Goal: Task Accomplishment & Management: Manage account settings

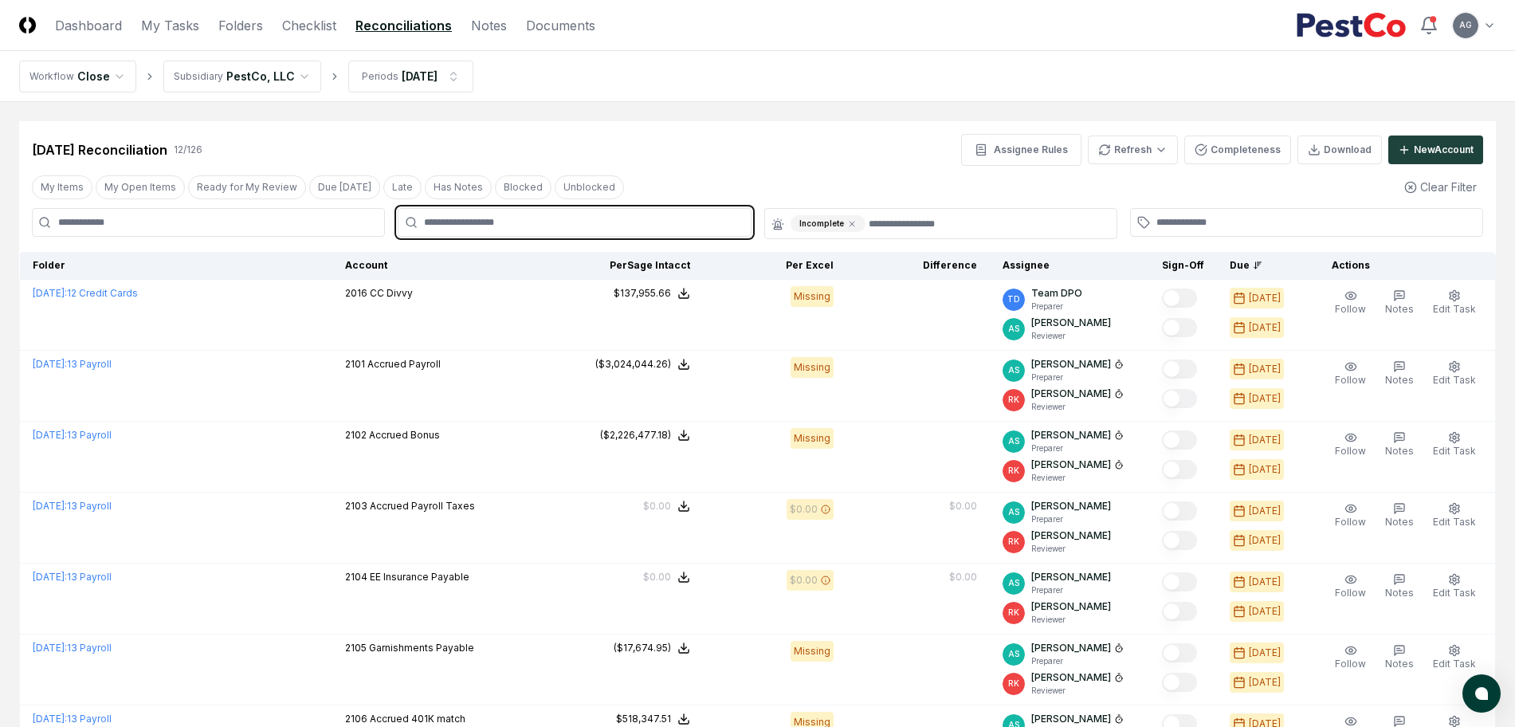
drag, startPoint x: 0, startPoint y: 0, endPoint x: 656, endPoint y: 217, distance: 691.3
click at [656, 217] on input "text" at bounding box center [582, 222] width 316 height 14
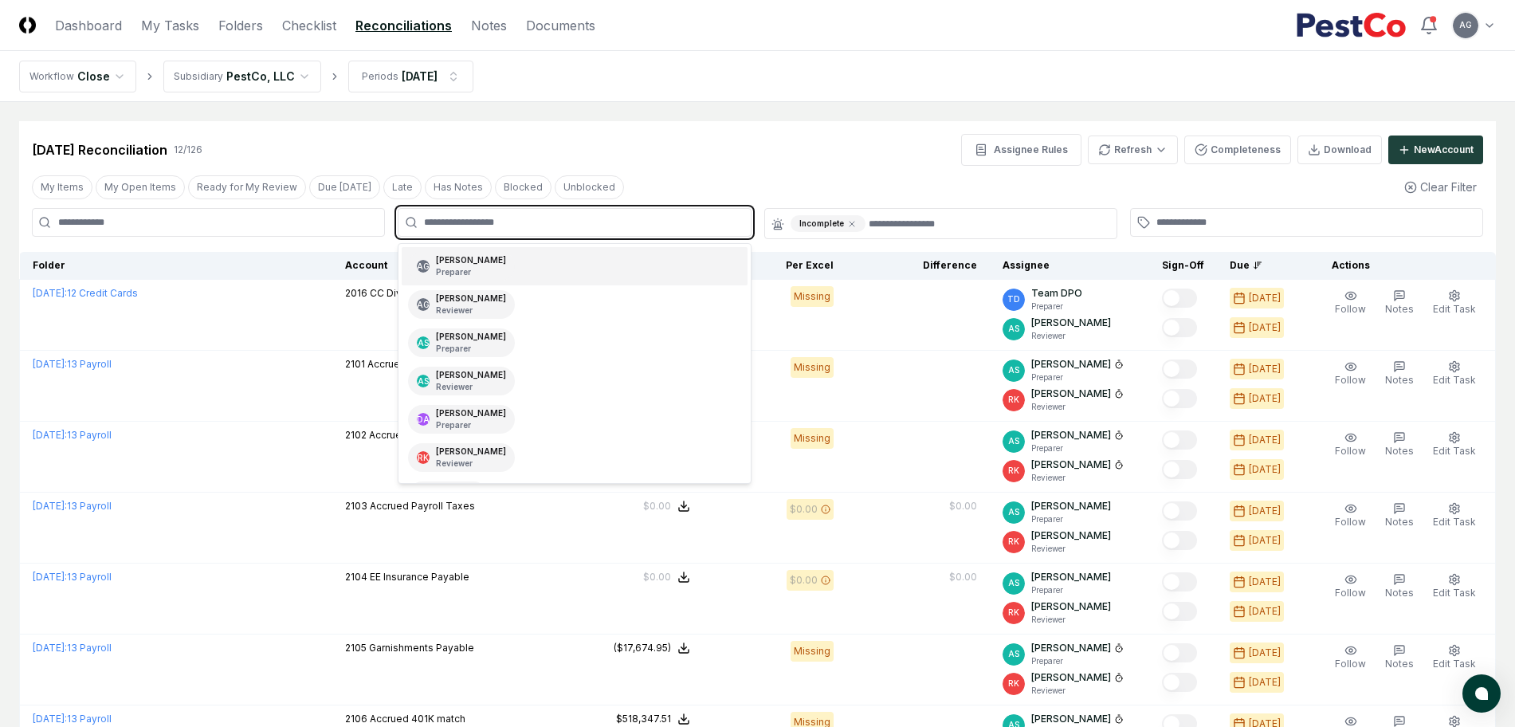
click at [592, 260] on div "AG [PERSON_NAME] Preparer" at bounding box center [574, 266] width 345 height 38
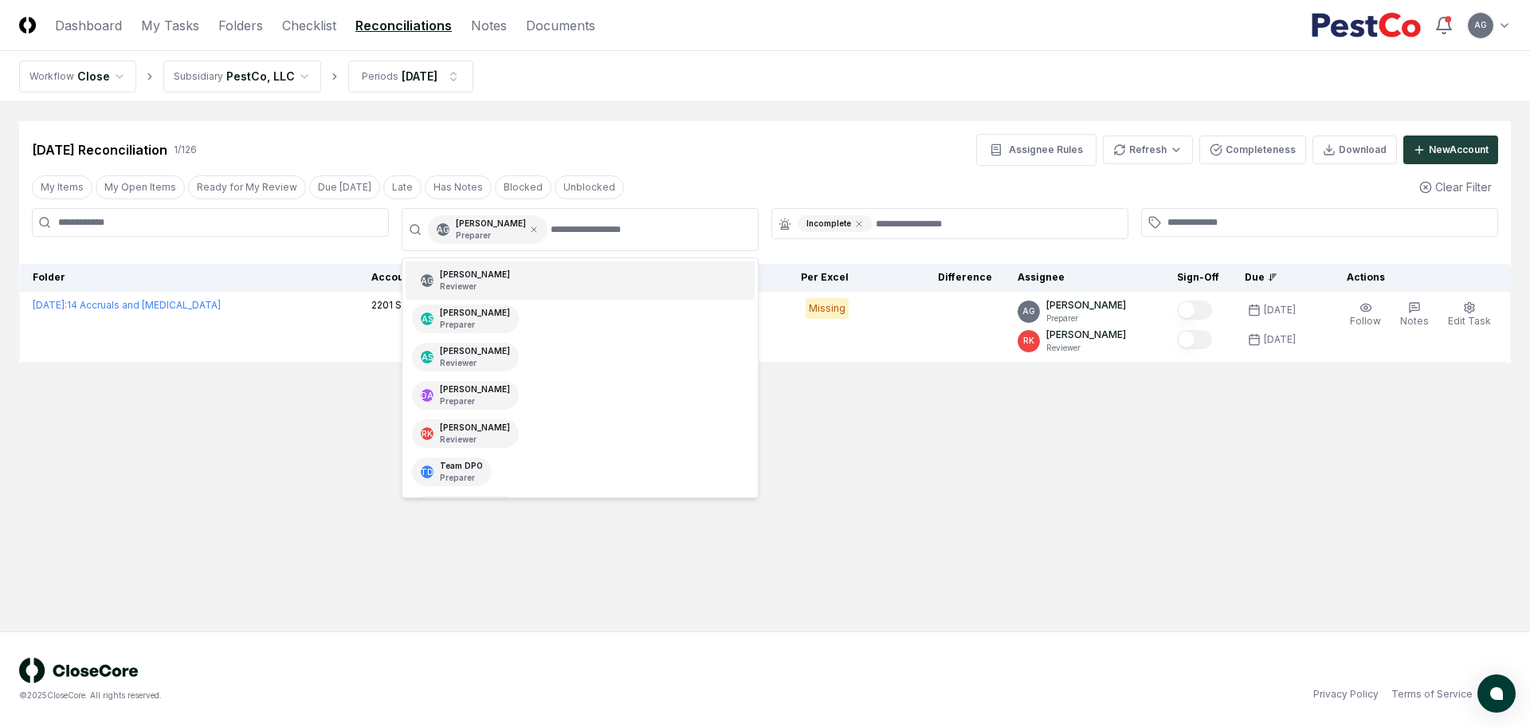
click at [743, 159] on div "[DATE] Reconciliation 1 / 126 Assignee Rules Refresh Completeness Download New …" at bounding box center [765, 150] width 1466 height 32
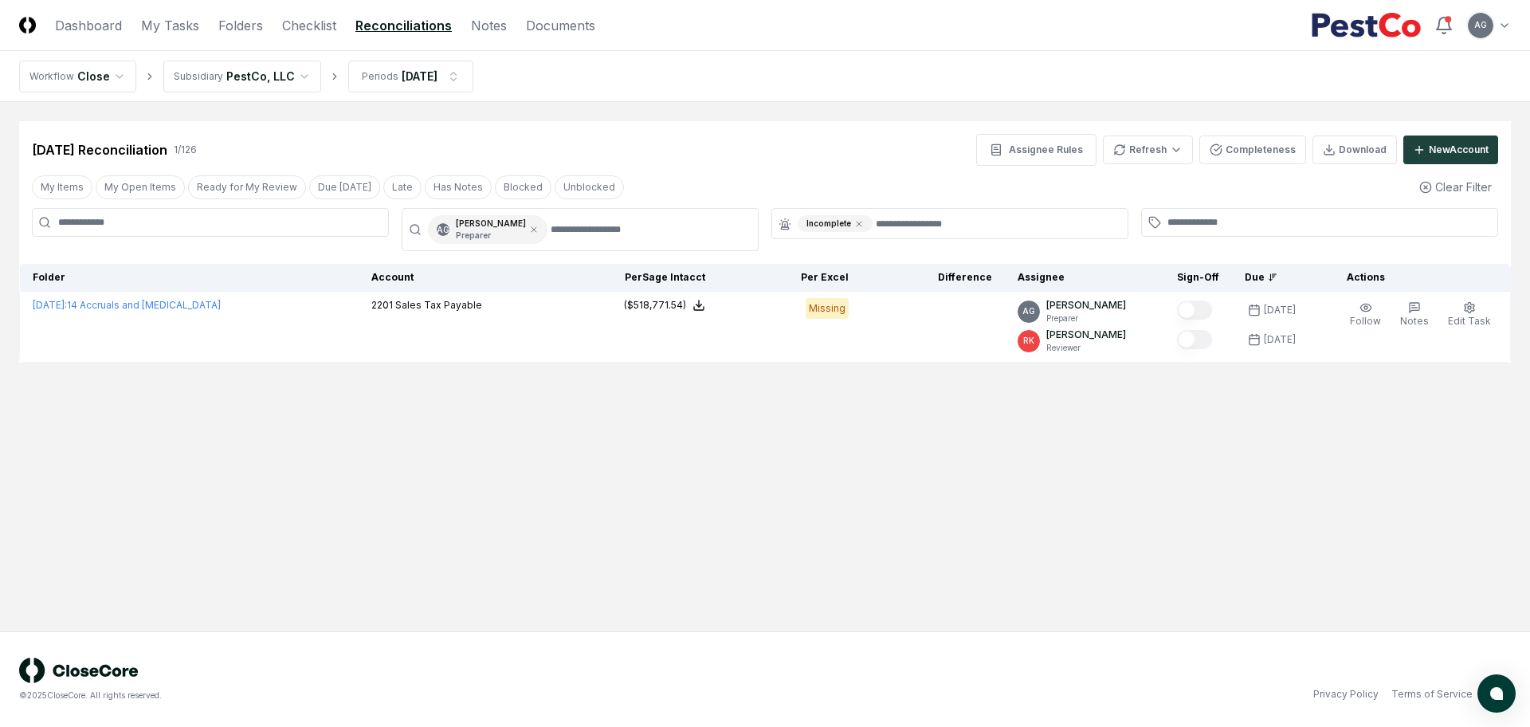
click at [828, 161] on div "[DATE] Reconciliation 1 / 126 Assignee Rules Refresh Completeness Download New …" at bounding box center [765, 150] width 1466 height 32
click at [855, 224] on icon at bounding box center [859, 224] width 10 height 10
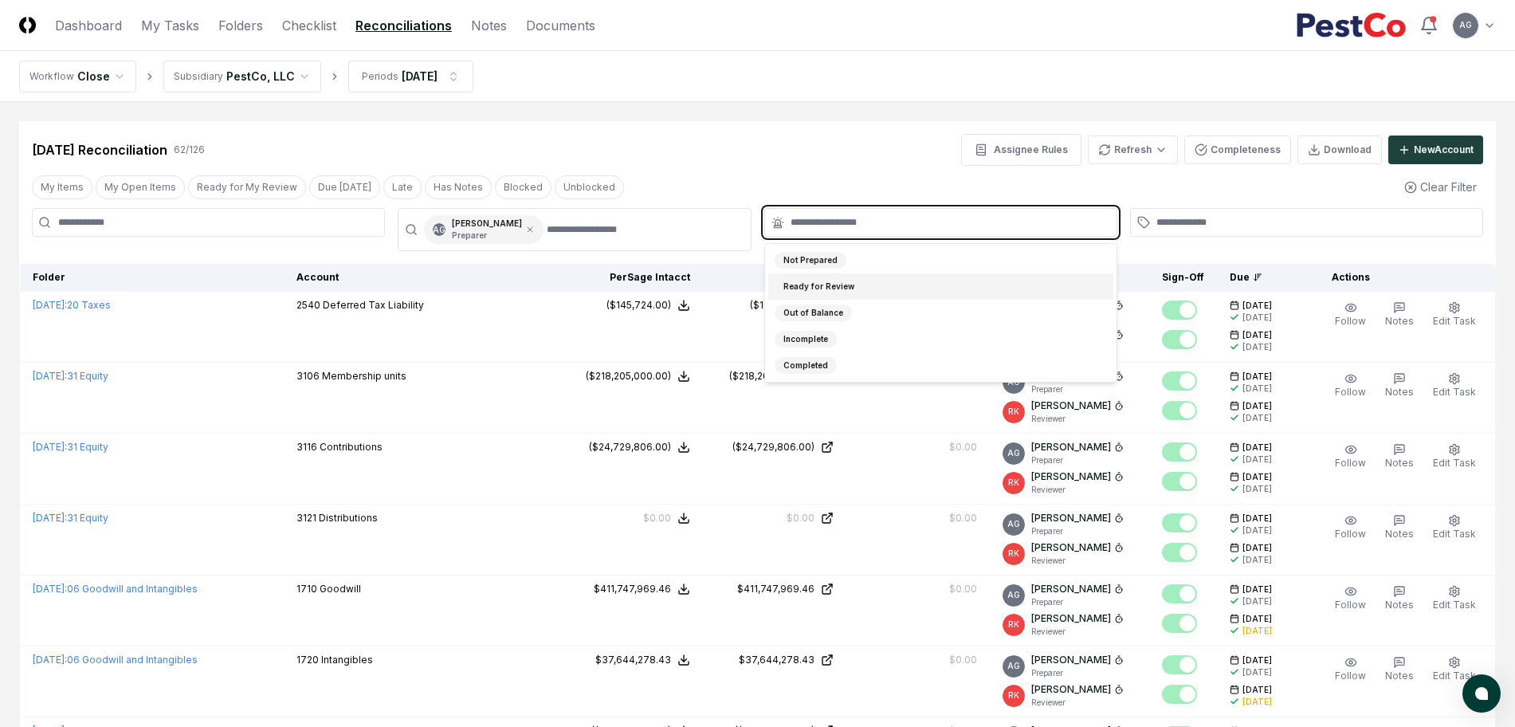
click at [852, 221] on input "text" at bounding box center [948, 222] width 316 height 14
click at [836, 366] on div "Completed" at bounding box center [940, 365] width 345 height 26
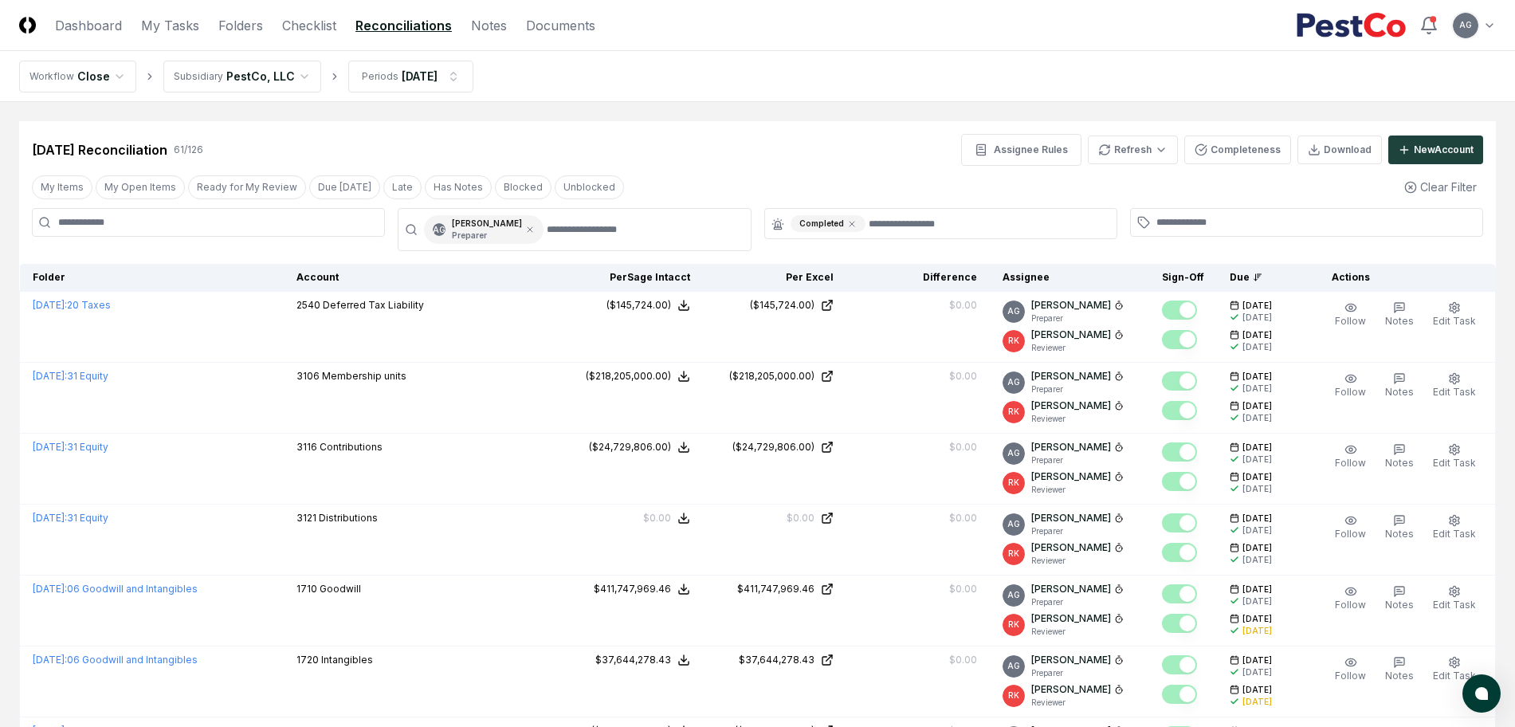
click at [780, 132] on div "[DATE] Reconciliation 61 / 126 Assignee Rules Refresh Completeness Download New…" at bounding box center [757, 143] width 1476 height 45
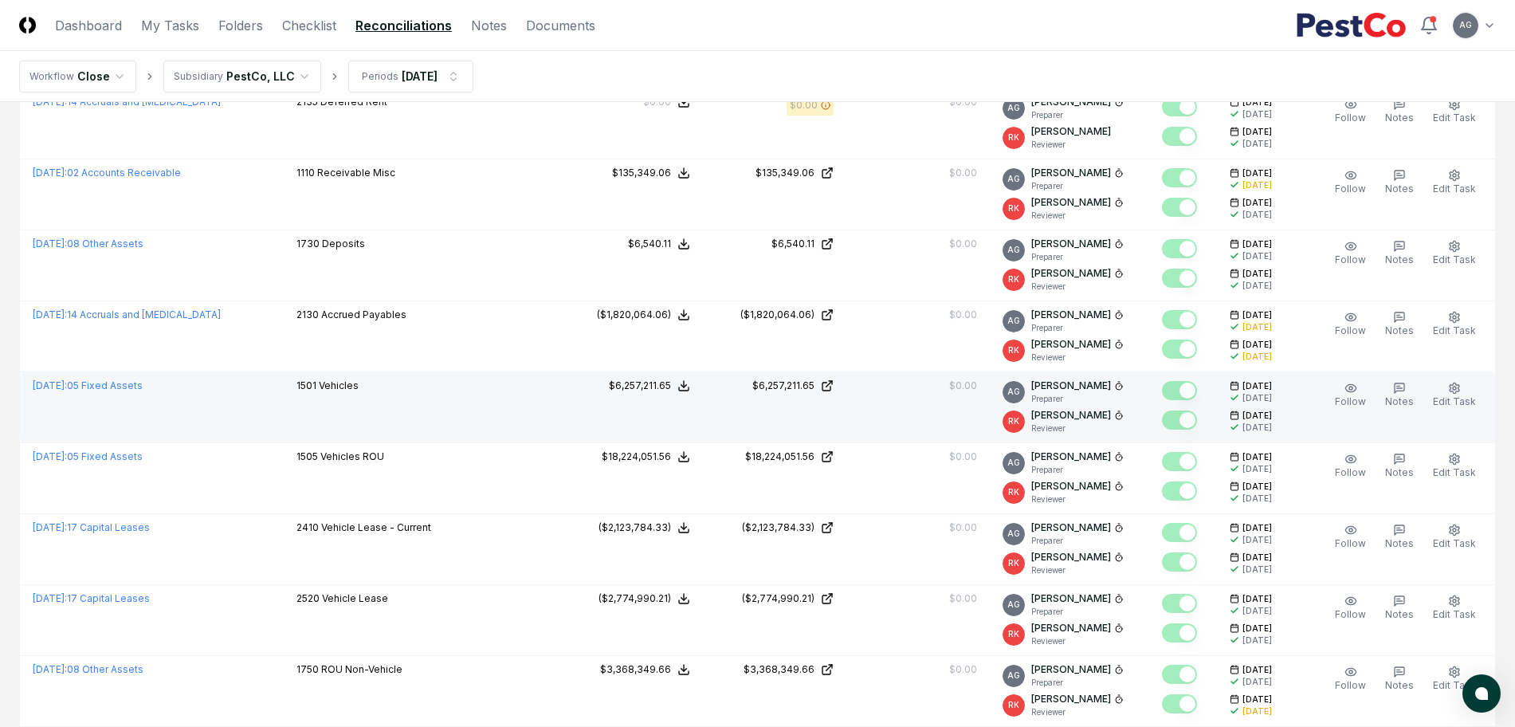
scroll to position [3257, 0]
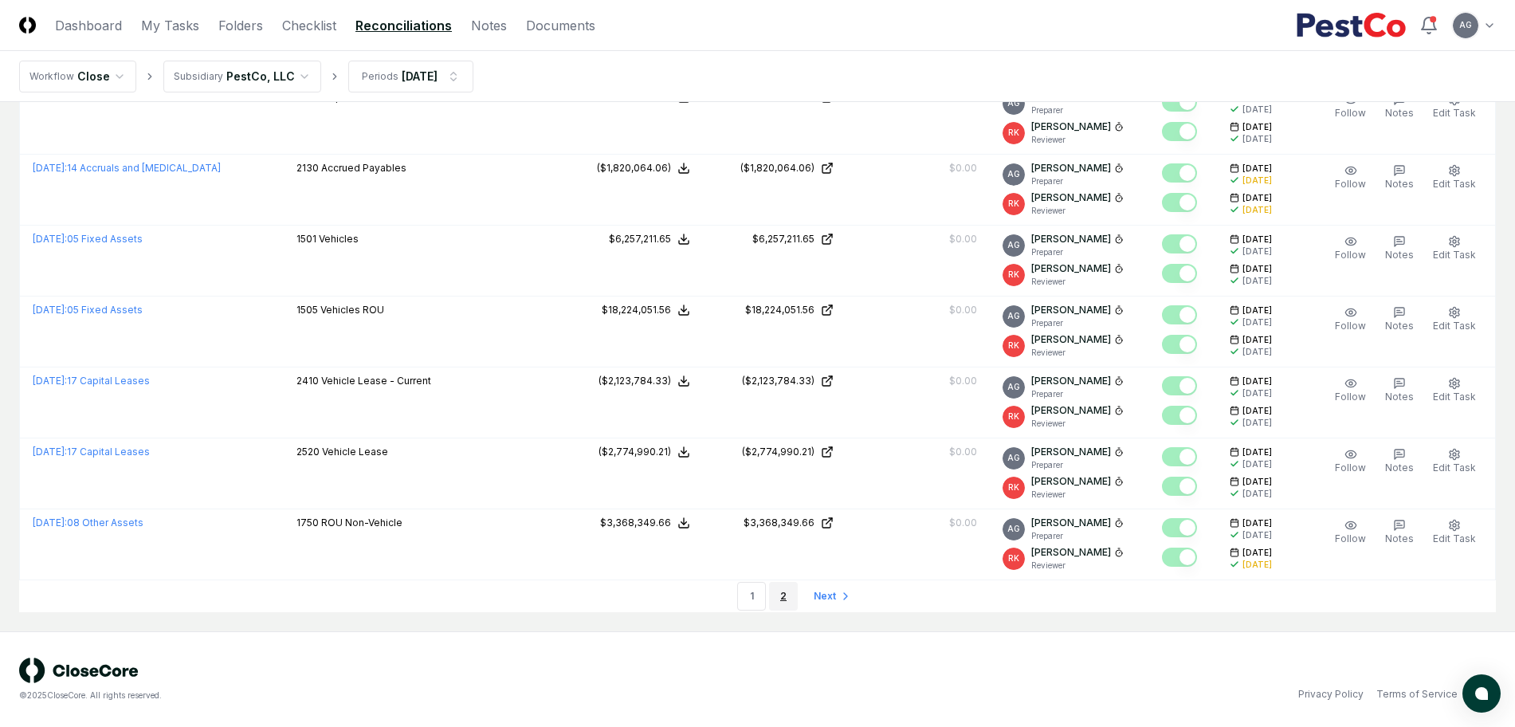
click at [776, 587] on link "2" at bounding box center [783, 596] width 29 height 29
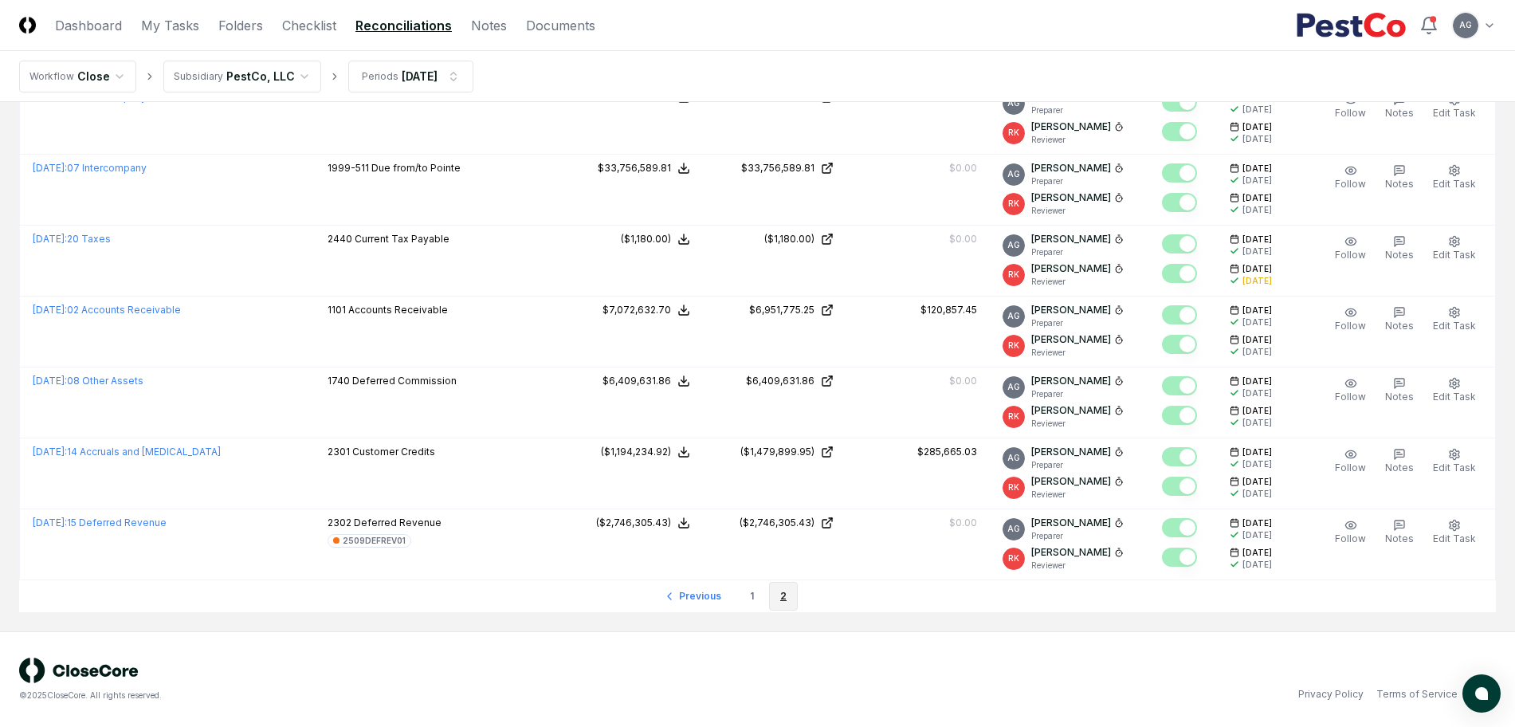
scroll to position [492, 0]
click at [746, 645] on div "© 2025 CloseCore. All rights reserved. Privacy Policy Terms of Service" at bounding box center [757, 679] width 1515 height 96
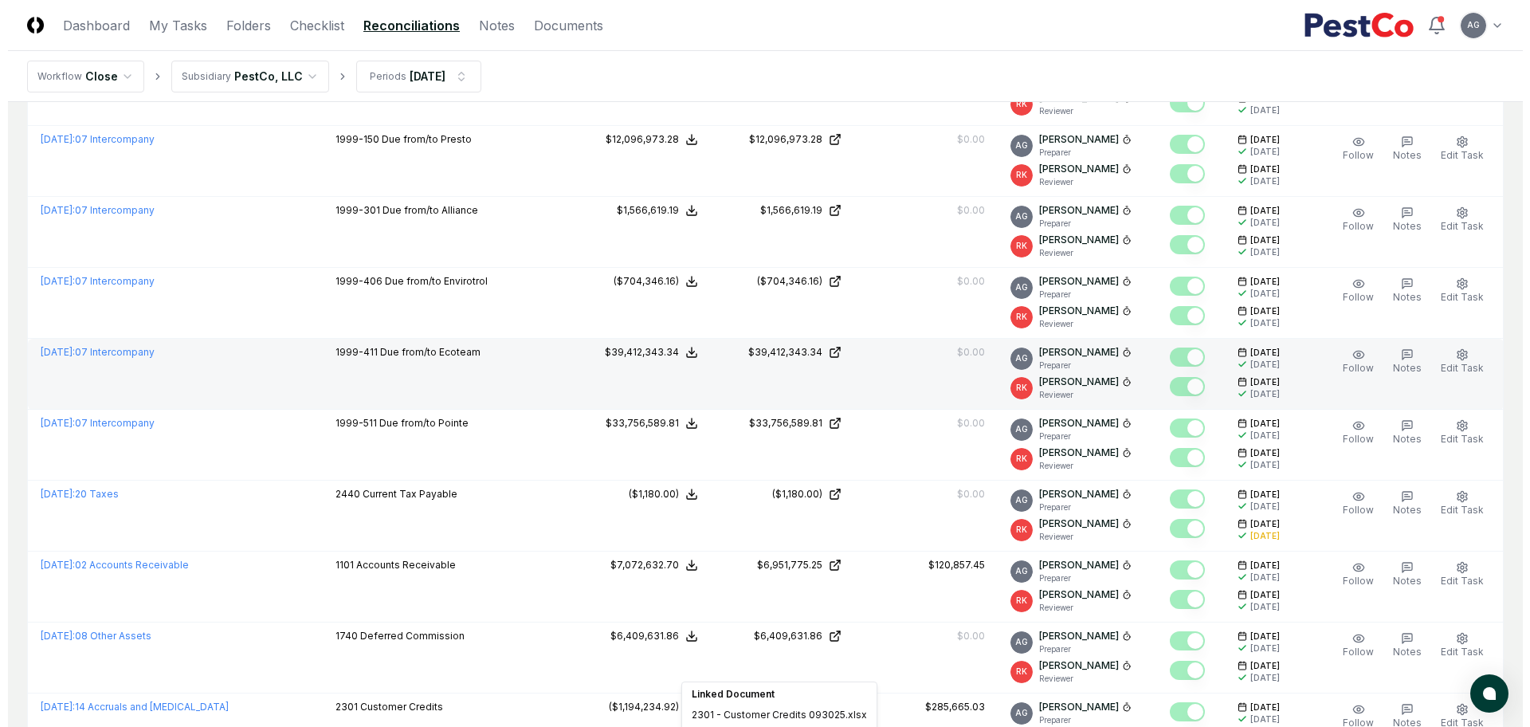
scroll to position [0, 0]
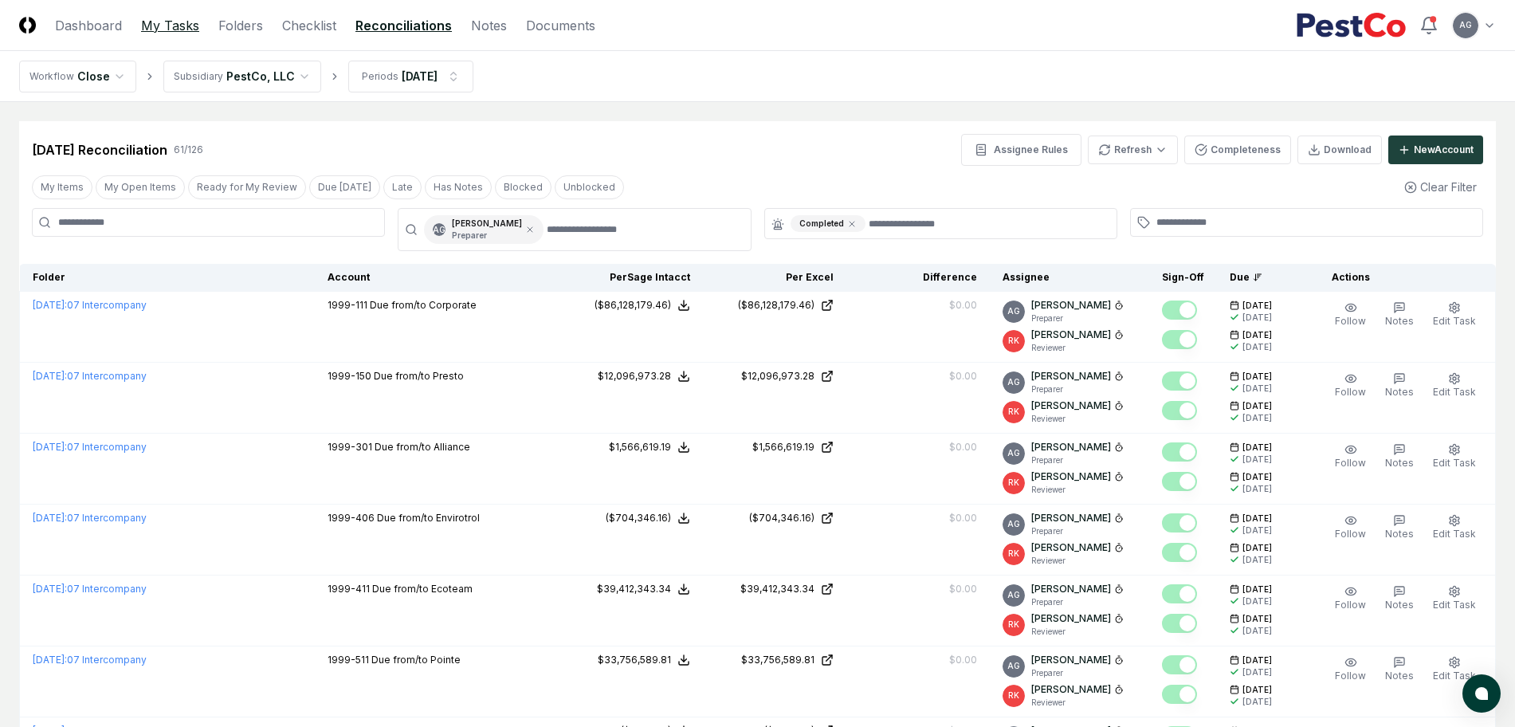
click at [186, 23] on link "My Tasks" at bounding box center [170, 25] width 58 height 19
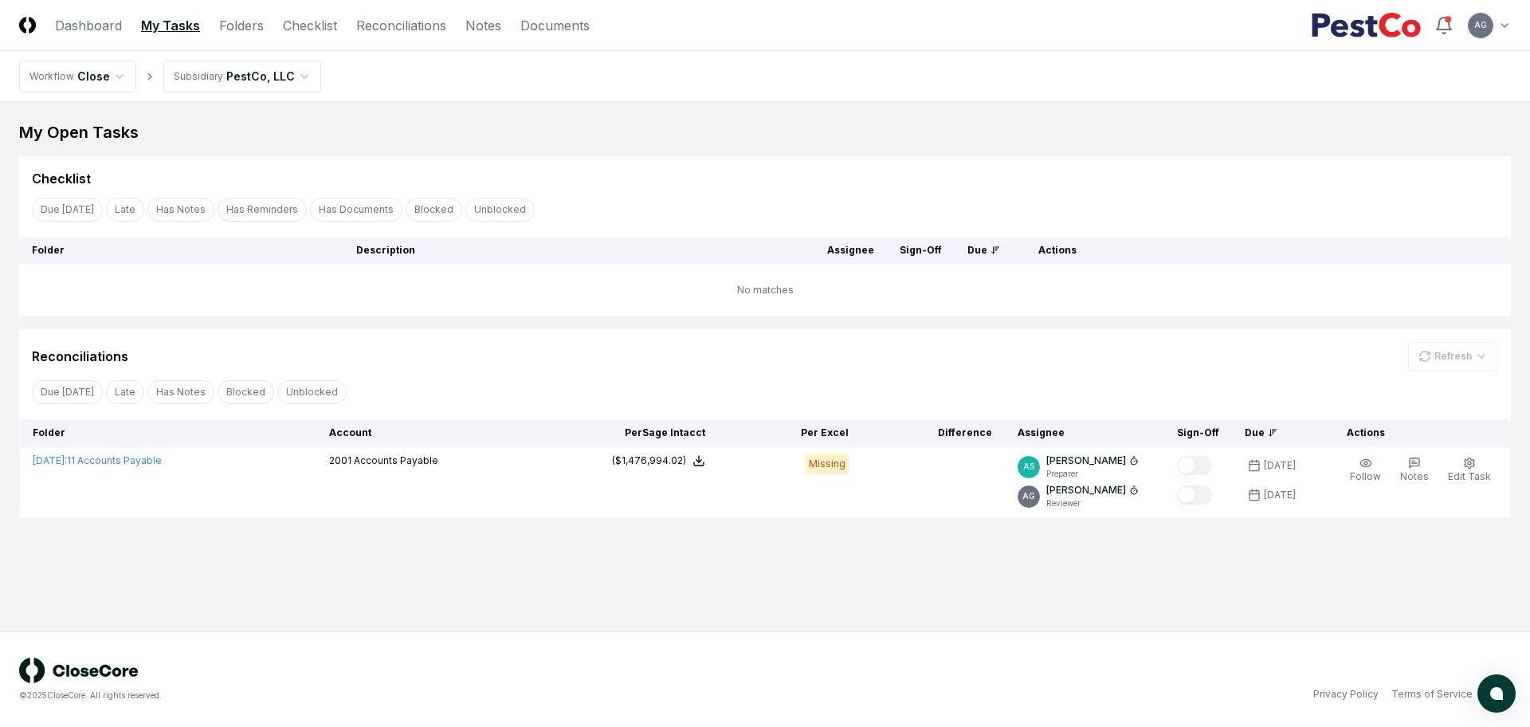
click at [813, 127] on div "My Open Tasks" at bounding box center [764, 132] width 1491 height 22
click at [715, 215] on div "Due [DATE] Late Has Notes Has Reminders Has Documents Blocked Unblocked Clear F…" at bounding box center [764, 208] width 1491 height 29
click at [865, 638] on div "© 2025 CloseCore. All rights reserved. Privacy Policy Terms of Service" at bounding box center [765, 679] width 1530 height 96
click at [629, 181] on div "Checklist" at bounding box center [765, 178] width 1466 height 19
